Goal: Use online tool/utility

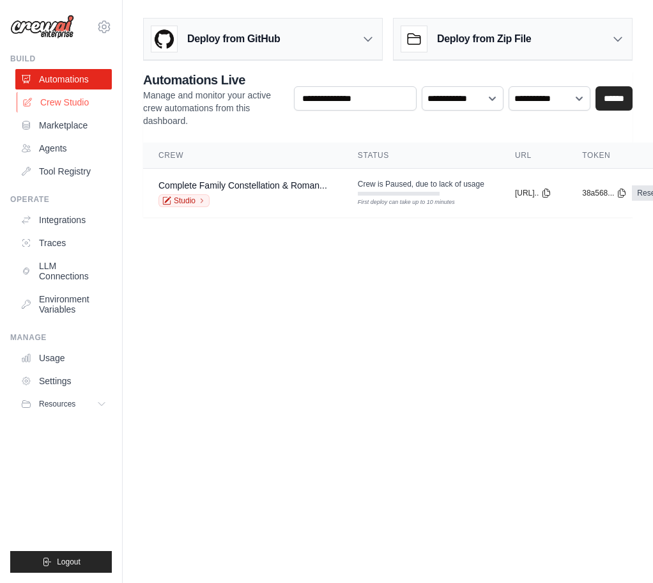
click at [49, 95] on link "Crew Studio" at bounding box center [65, 102] width 96 height 20
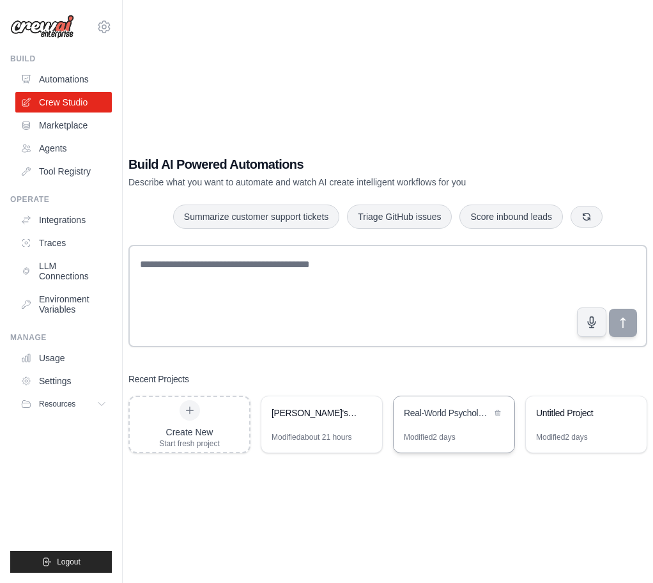
click at [443, 415] on div "Real-World Psychology Inference Engine" at bounding box center [448, 412] width 88 height 13
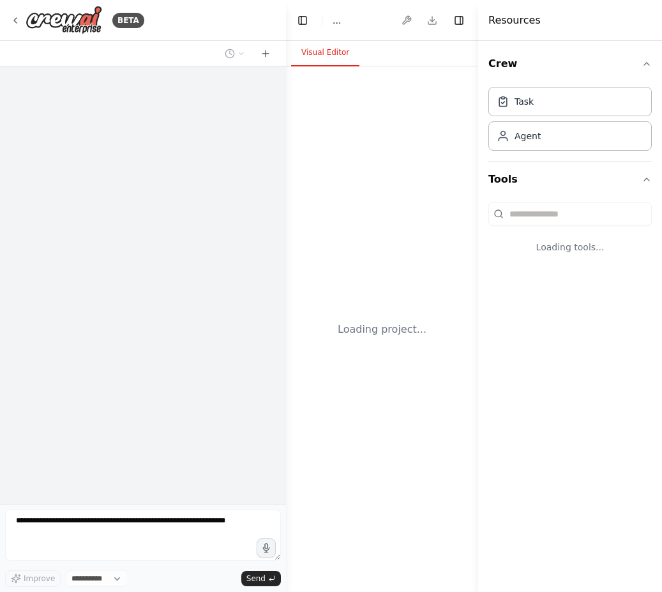
select select "****"
